Goal: Check status

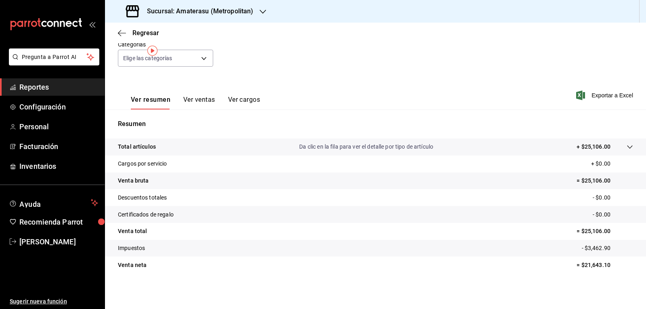
scroll to position [5, 0]
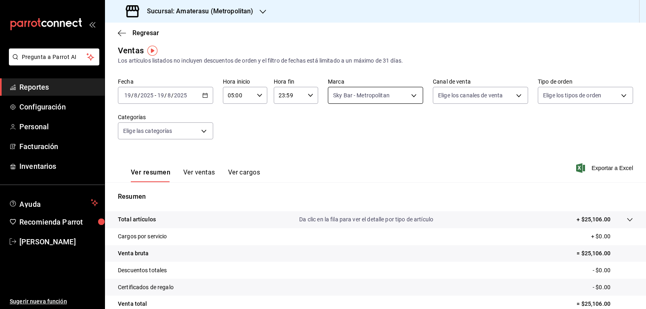
click at [352, 90] on body "Pregunta a Parrot AI Reportes Configuración Personal Facturación Inventarios Ay…" at bounding box center [323, 154] width 646 height 309
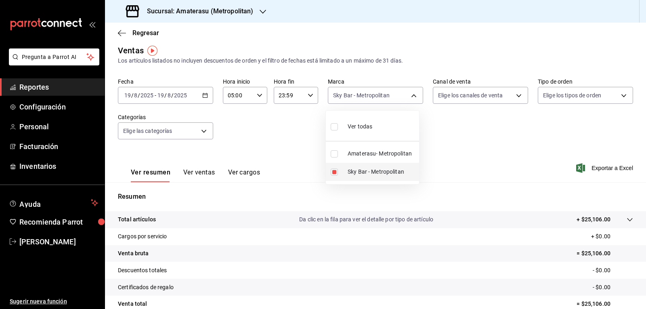
click at [331, 173] on input "checkbox" at bounding box center [334, 171] width 7 height 7
checkbox input "false"
click at [333, 151] on input "checkbox" at bounding box center [334, 153] width 7 height 7
checkbox input "true"
type input "e4cd7fcb-d45b-43ae-a99f-ad4ccfcd9032"
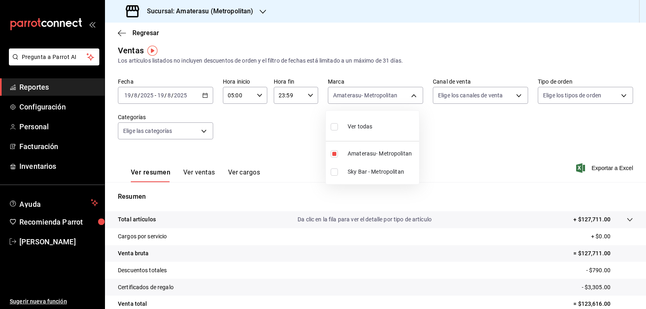
click at [452, 151] on div at bounding box center [323, 154] width 646 height 309
click at [452, 151] on div "Ver resumen Ver ventas Ver cargos Exportar a Excel" at bounding box center [375, 165] width 541 height 33
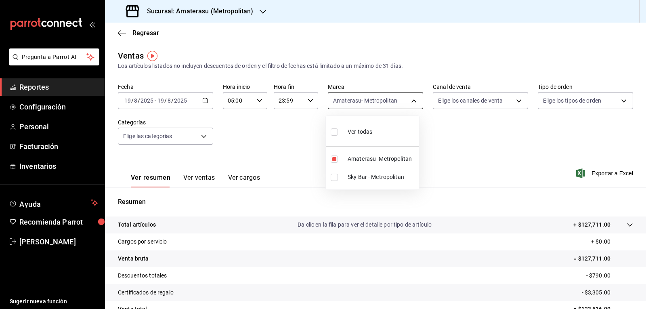
click at [343, 101] on body "Pregunta a Parrot AI Reportes Configuración Personal Facturación Inventarios Ay…" at bounding box center [323, 154] width 646 height 309
click at [335, 158] on input "checkbox" at bounding box center [334, 158] width 7 height 7
checkbox input "false"
click at [332, 178] on input "checkbox" at bounding box center [334, 177] width 7 height 7
checkbox input "true"
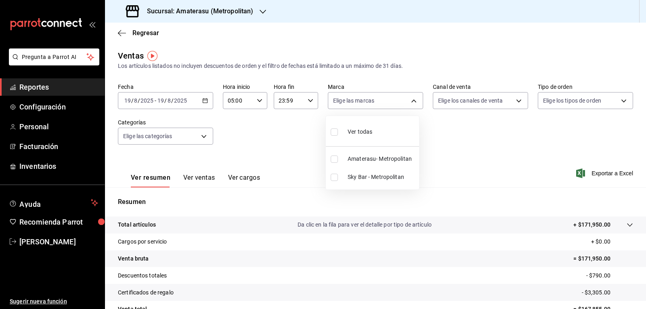
type input "f3afaab8-8c3d-4e49-a299-af9bdf6027b2"
click at [465, 144] on div at bounding box center [323, 154] width 646 height 309
click at [465, 144] on div "Fecha [DATE] [DATE] - [DATE] [DATE] Hora inicio 05:00 Hora inicio Hora fin 23:5…" at bounding box center [375, 118] width 515 height 71
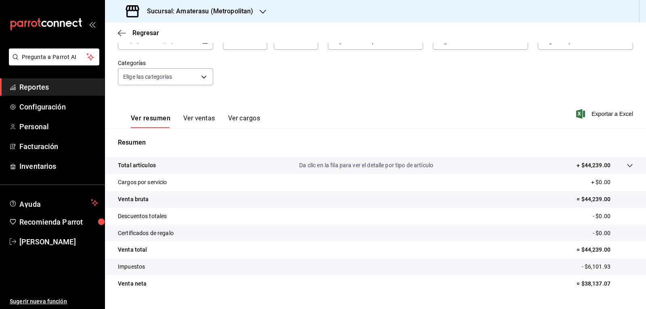
scroll to position [78, 0]
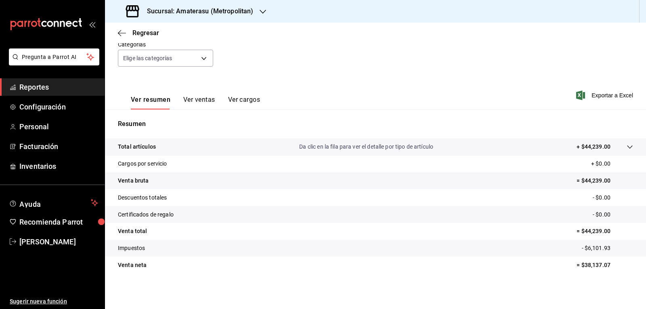
click at [421, 133] on div "Resumen Total artículos Da clic en la fila para ver el detalle por tipo de artí…" at bounding box center [375, 201] width 541 height 164
